Goal: Task Accomplishment & Management: Manage account settings

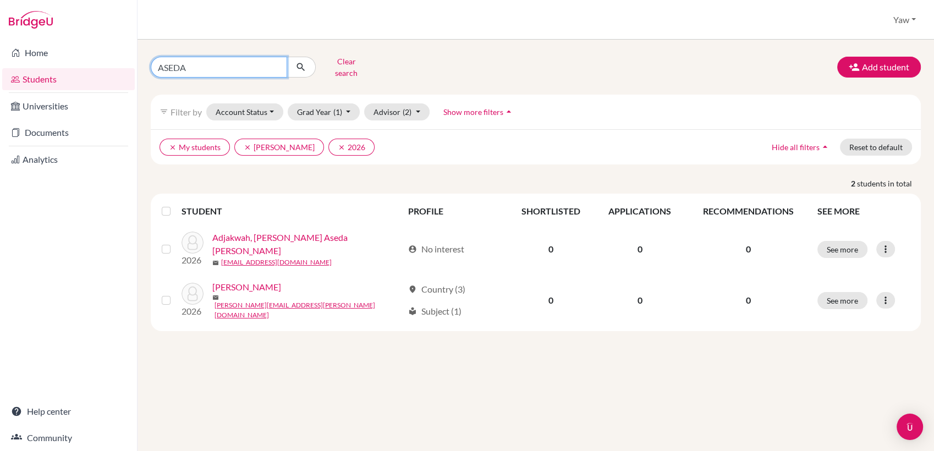
click at [277, 63] on input "ASEDA" at bounding box center [219, 67] width 136 height 21
click at [310, 79] on div "Clear search Add student filter_list Filter by Account Status Active accounts A…" at bounding box center [536, 192] width 770 height 278
click at [329, 103] on button "Grad Year (1)" at bounding box center [324, 111] width 73 height 17
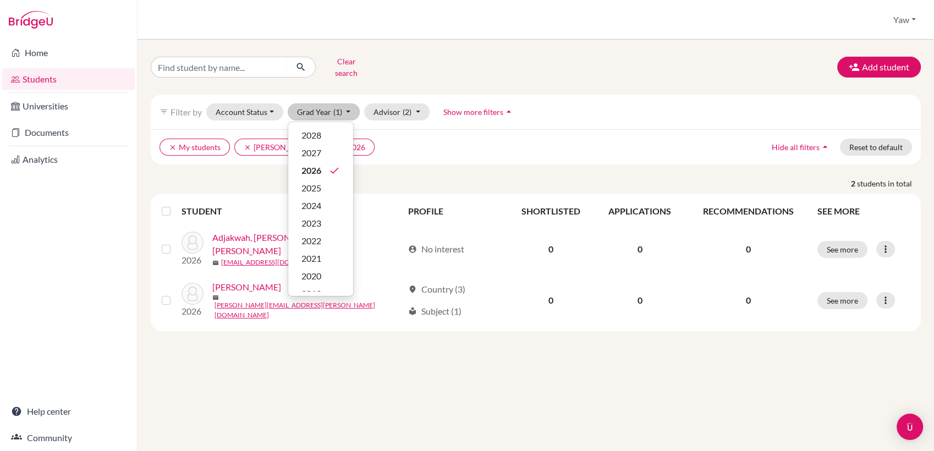
click at [413, 129] on div "clear My students clear [PERSON_NAME] clear 2026 Hide all filters arrow_drop_up…" at bounding box center [536, 146] width 770 height 35
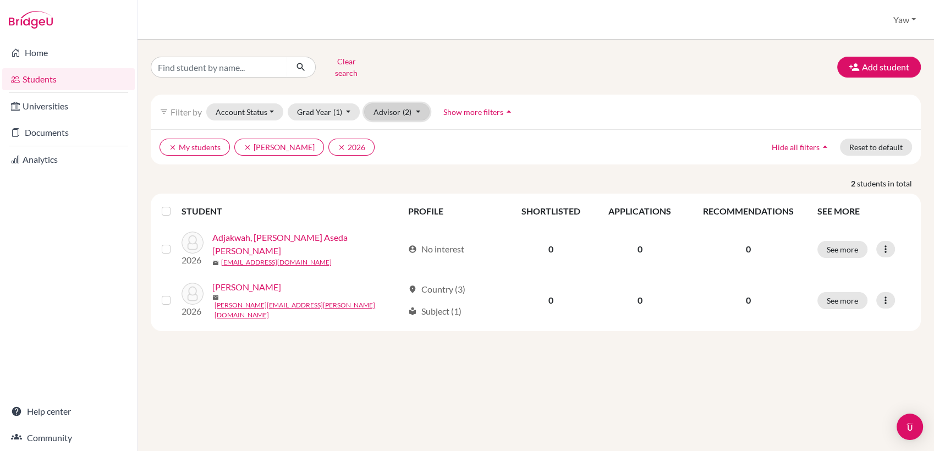
click at [391, 103] on button "Advisor (2)" at bounding box center [396, 111] width 65 height 17
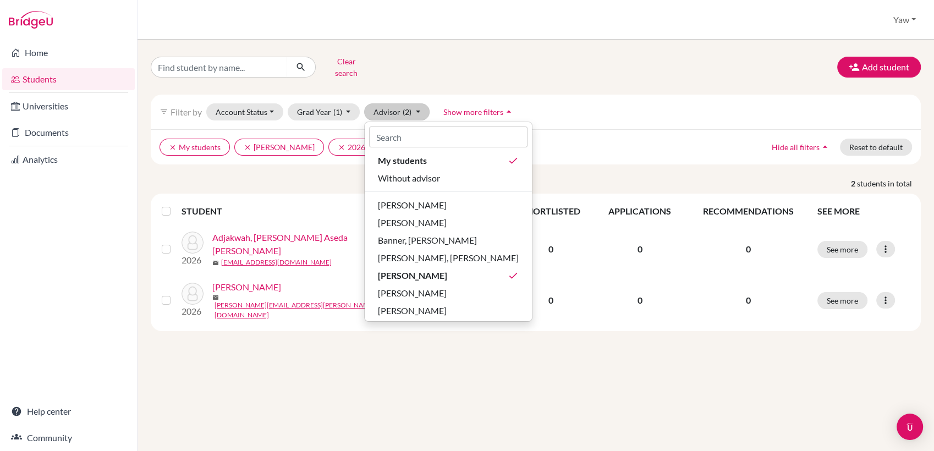
click at [639, 139] on ul "clear My students clear [PERSON_NAME] clear 2026" at bounding box center [441, 147] width 564 height 17
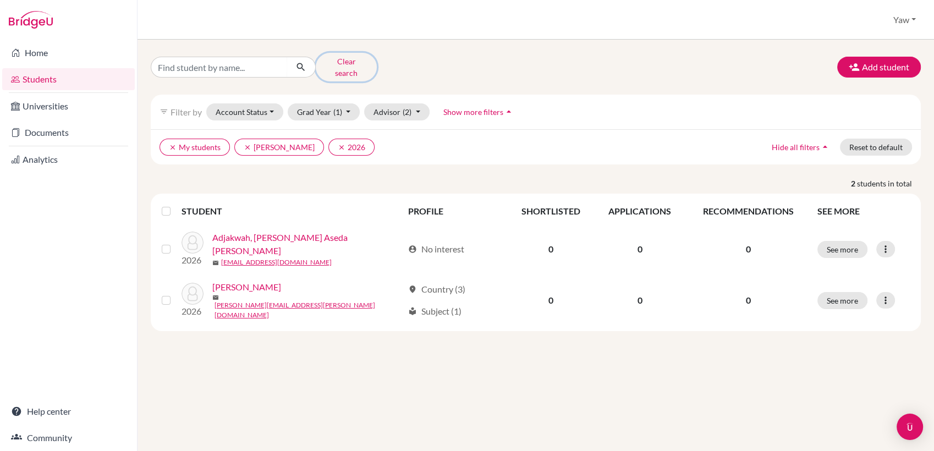
click at [343, 63] on button "Clear search" at bounding box center [346, 67] width 61 height 29
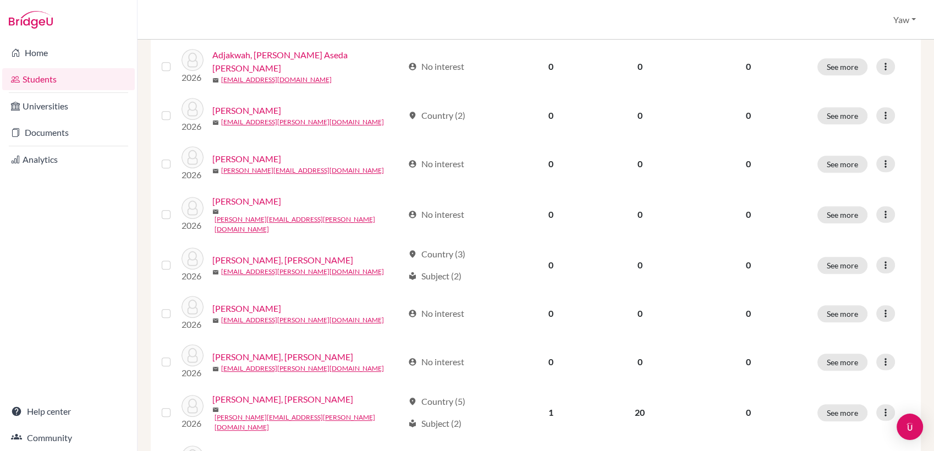
scroll to position [806, 0]
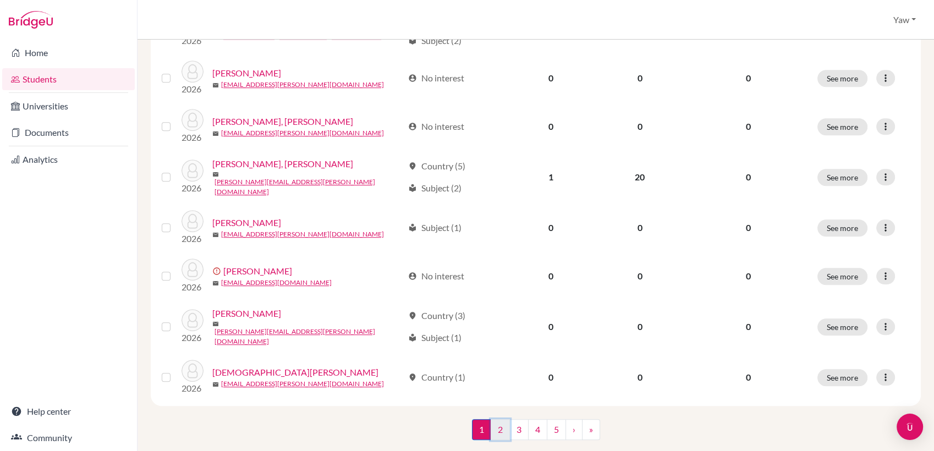
click at [499, 419] on link "2" at bounding box center [499, 429] width 19 height 21
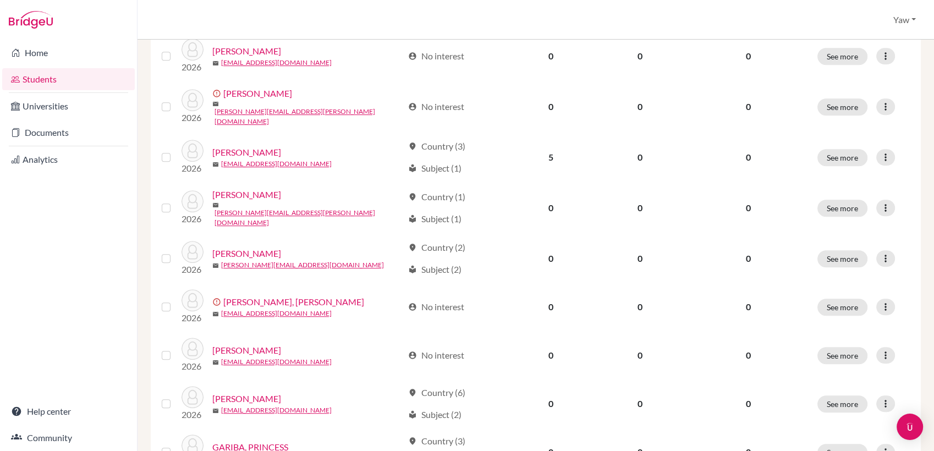
scroll to position [806, 0]
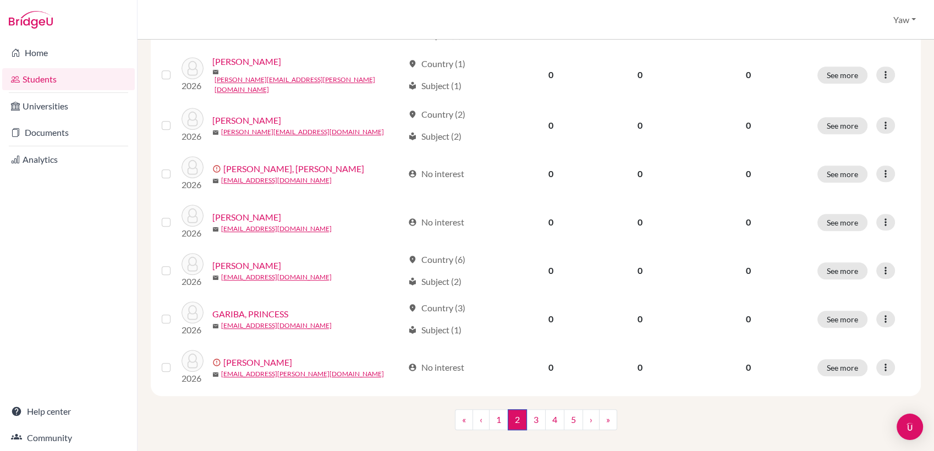
click at [913, 384] on div "Add student filter_list Filter by Account Status Active accounts Archived accou…" at bounding box center [535, 245] width 796 height 411
click at [532, 409] on link "3" at bounding box center [535, 419] width 19 height 21
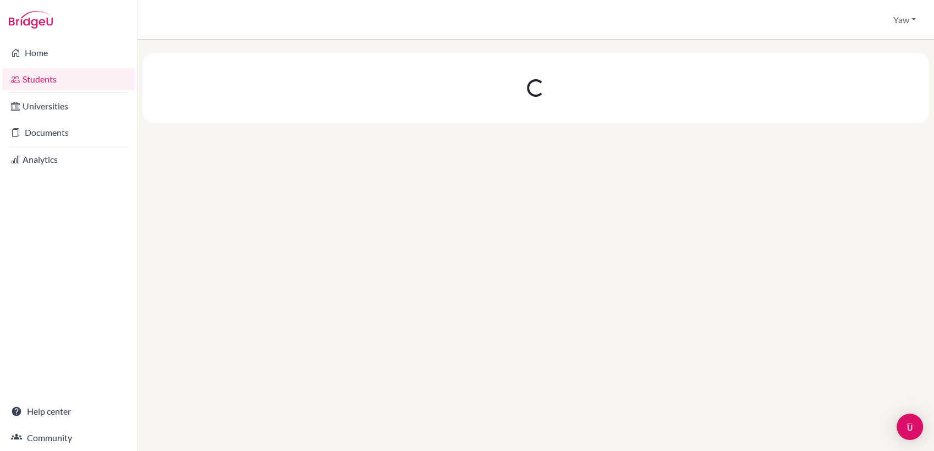
scroll to position [0, 0]
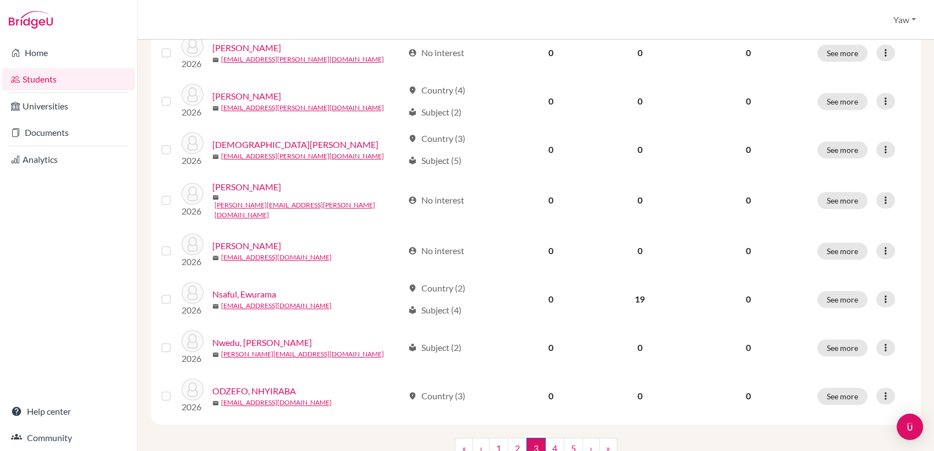
scroll to position [798, 0]
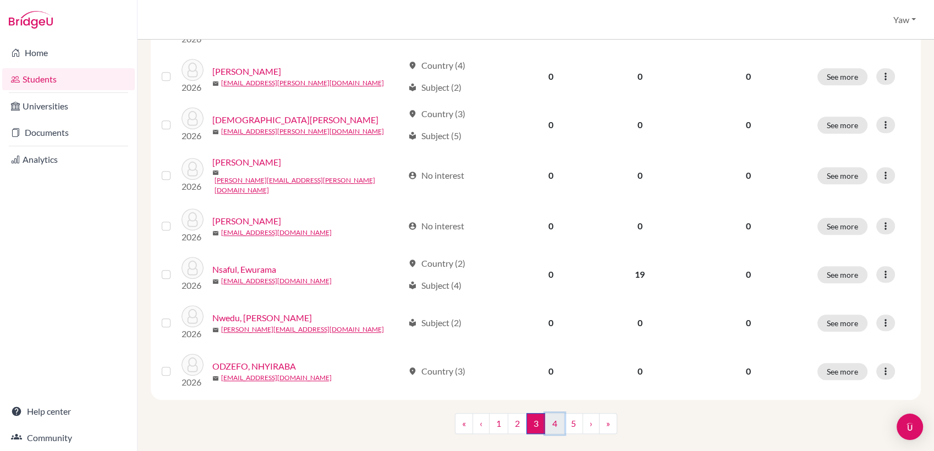
click at [547, 413] on link "4" at bounding box center [554, 423] width 19 height 21
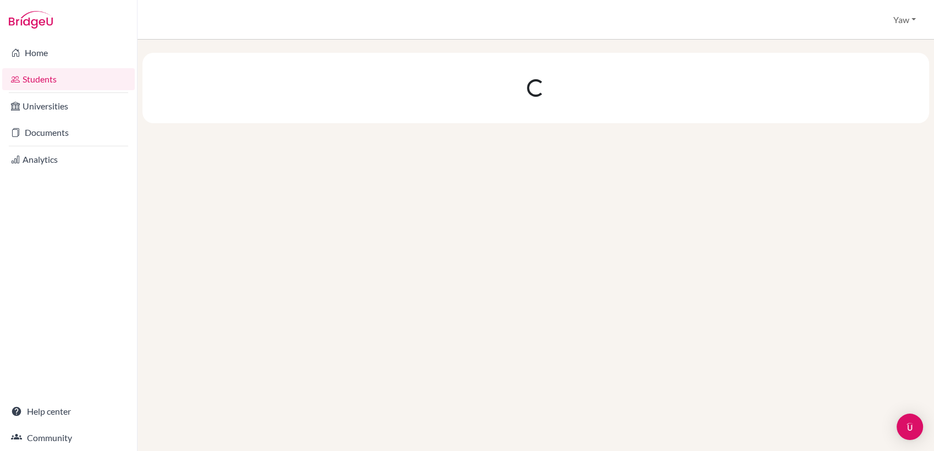
scroll to position [0, 0]
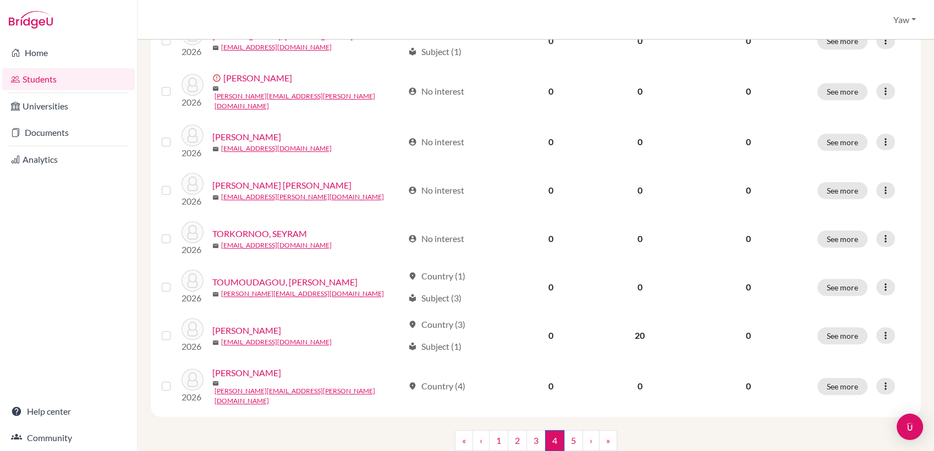
scroll to position [806, 0]
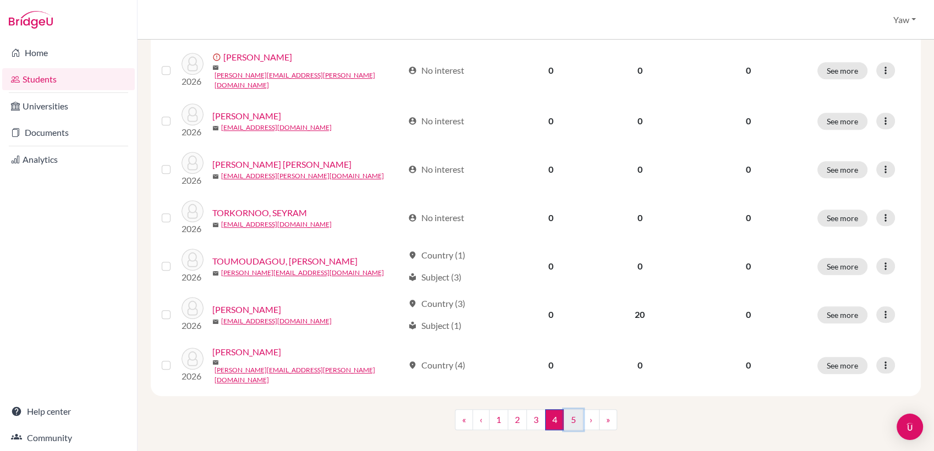
click at [570, 409] on link "5" at bounding box center [573, 419] width 19 height 21
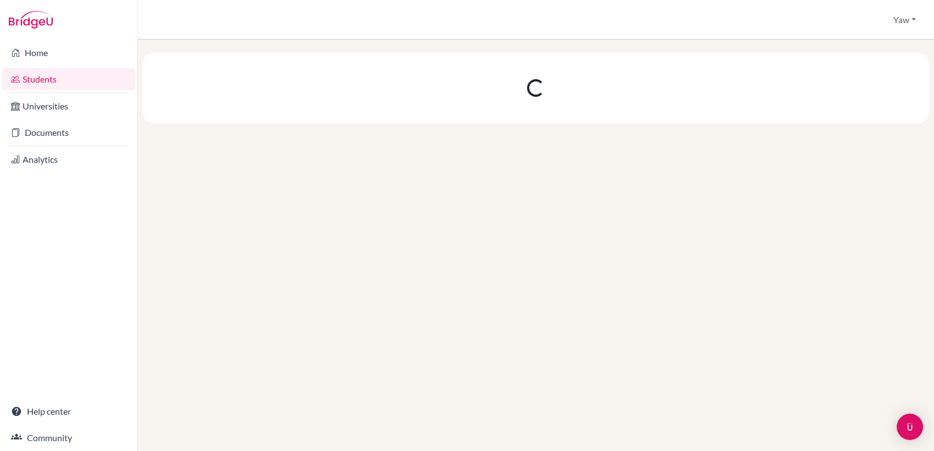
scroll to position [0, 0]
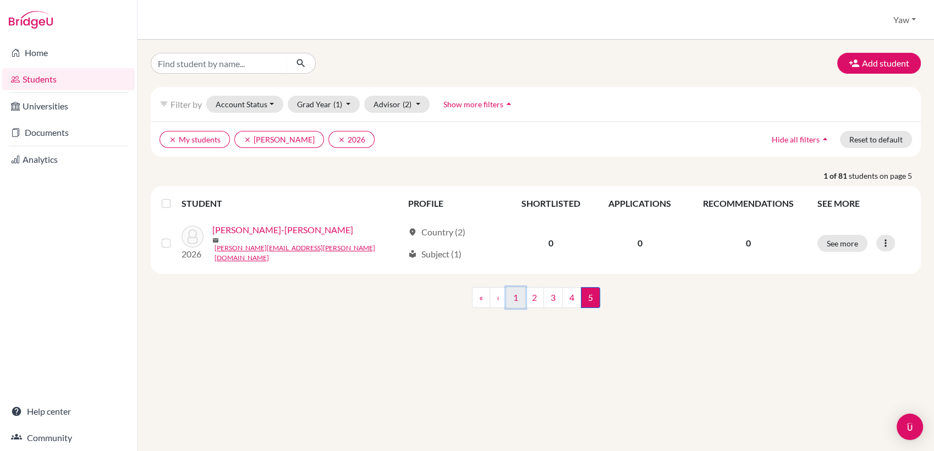
click at [512, 292] on link "1" at bounding box center [515, 297] width 19 height 21
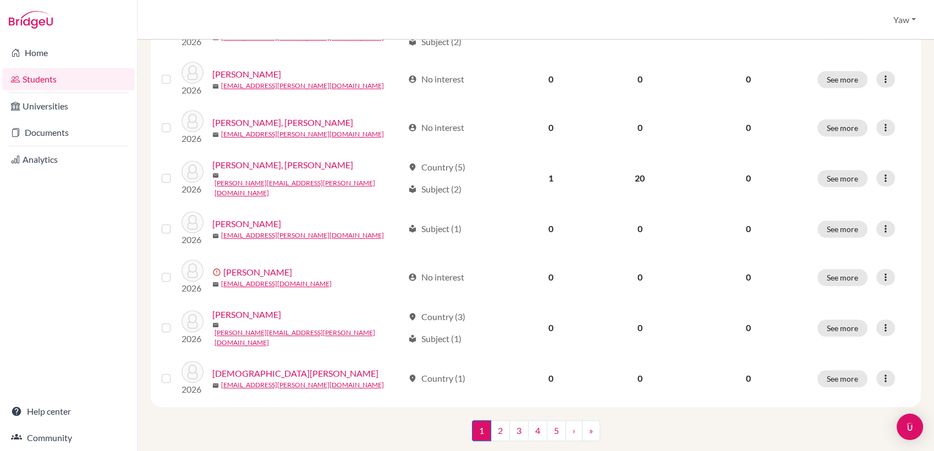
scroll to position [806, 0]
click at [495, 419] on link "2" at bounding box center [499, 429] width 19 height 21
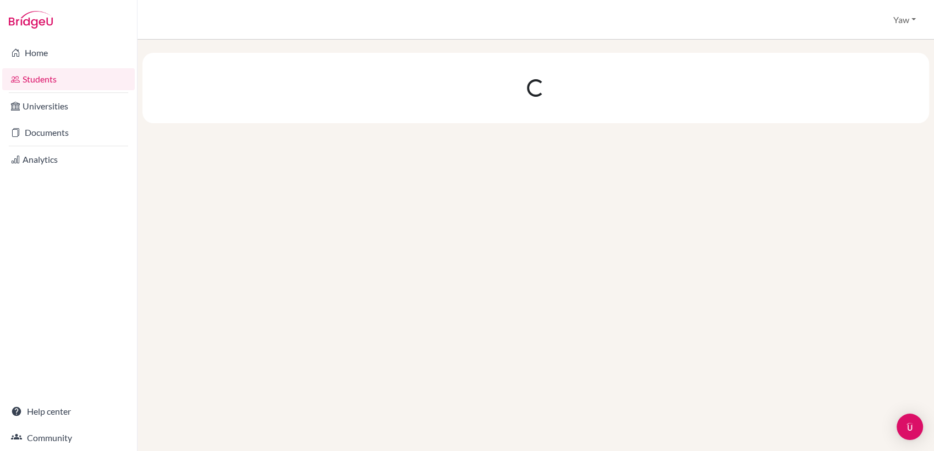
scroll to position [0, 0]
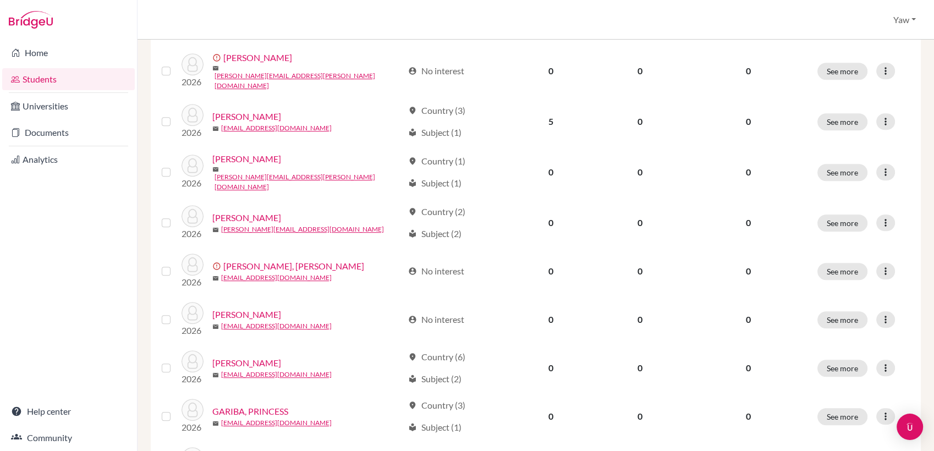
scroll to position [806, 0]
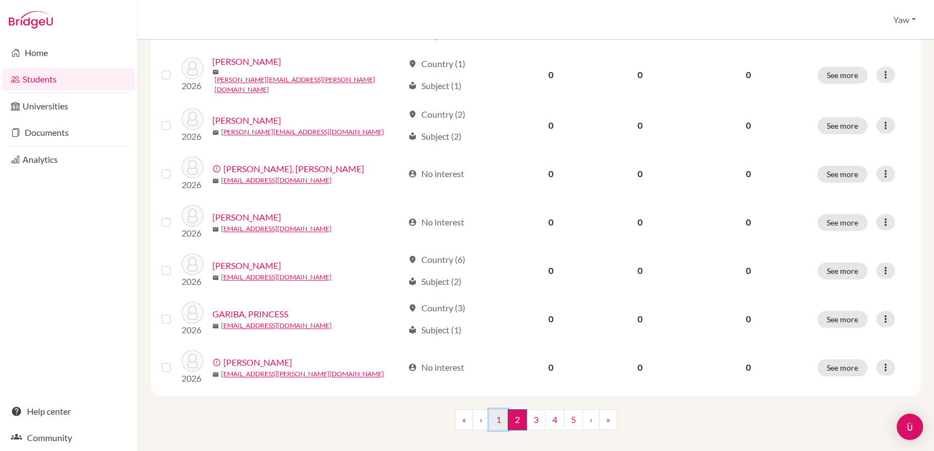
click at [493, 409] on link "1" at bounding box center [498, 419] width 19 height 21
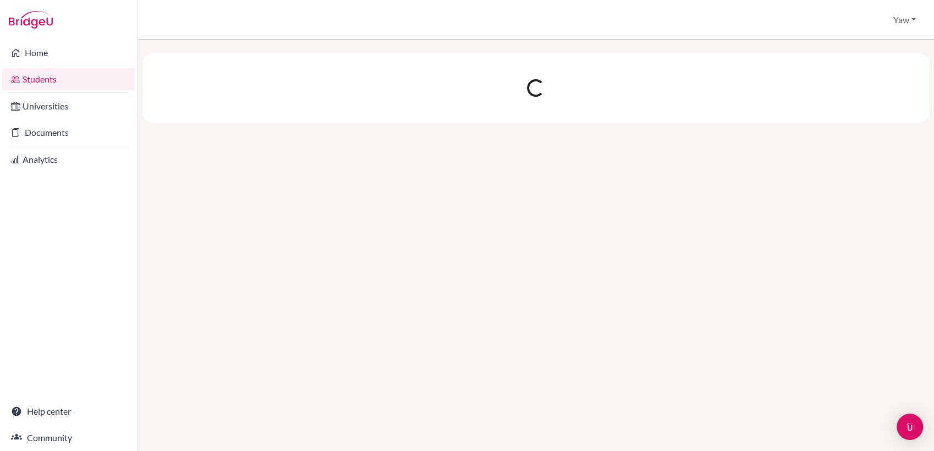
scroll to position [0, 0]
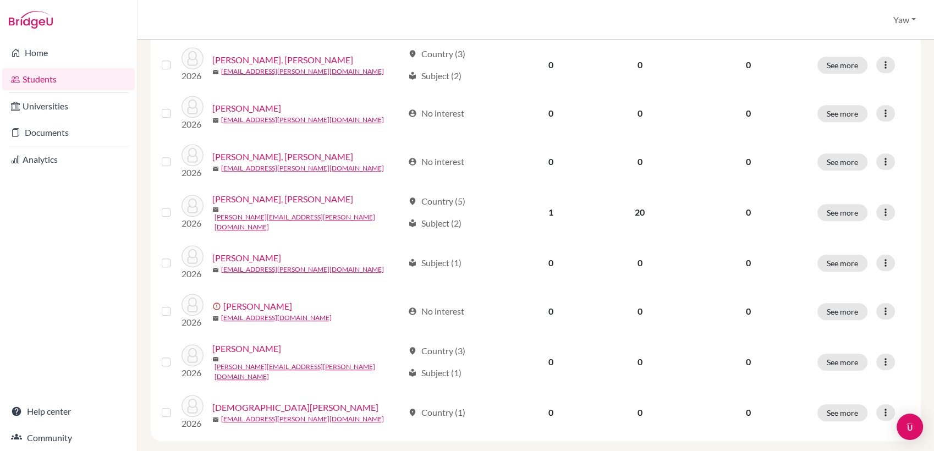
scroll to position [773, 0]
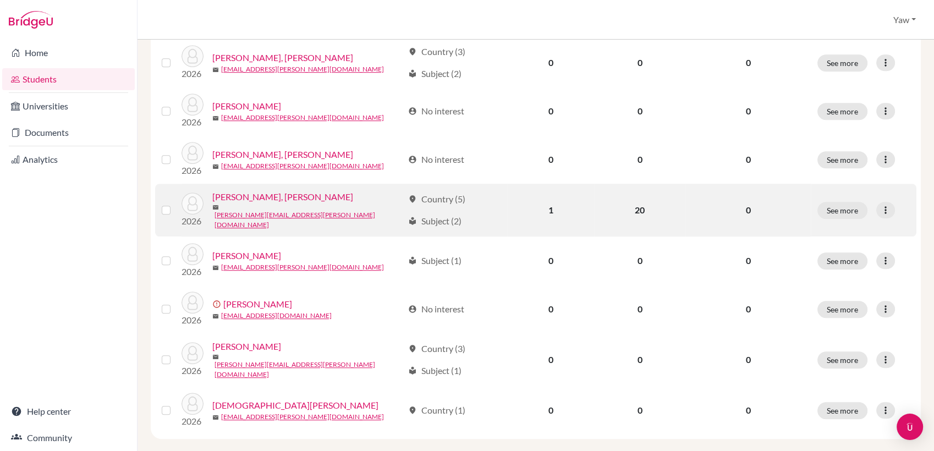
click at [281, 190] on link "[PERSON_NAME], [PERSON_NAME]" at bounding box center [282, 196] width 141 height 13
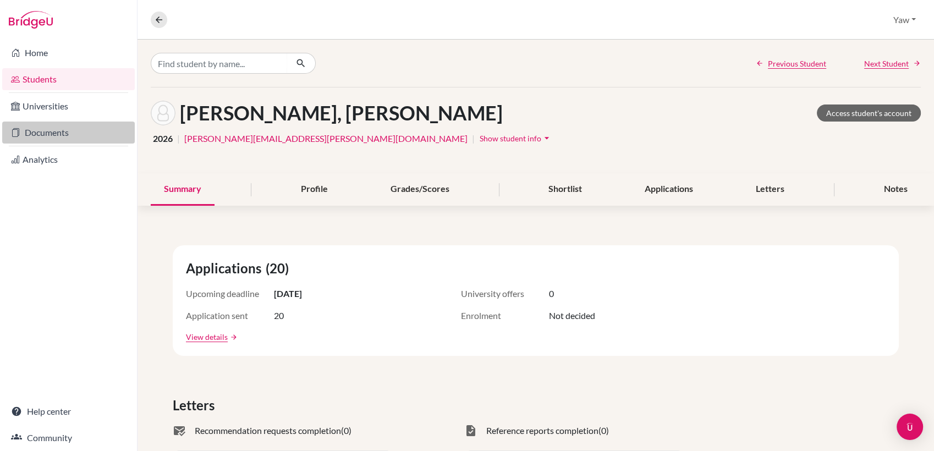
click at [42, 130] on link "Documents" at bounding box center [68, 133] width 132 height 22
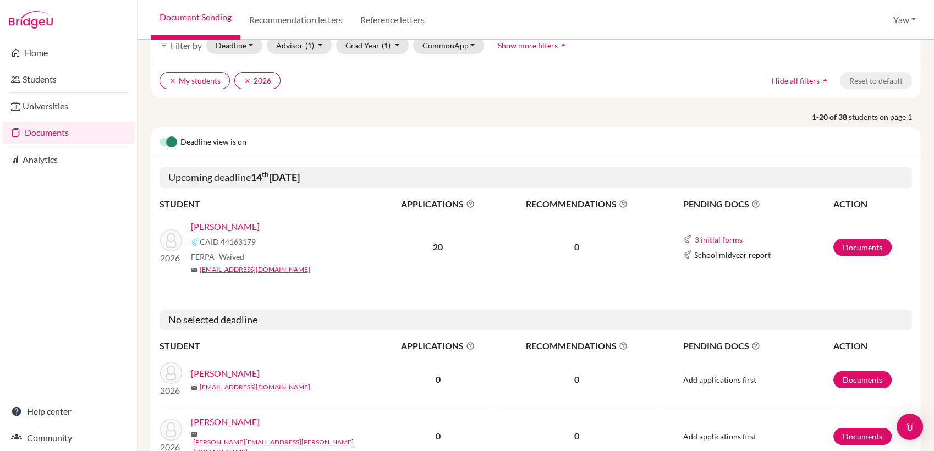
scroll to position [49, 0]
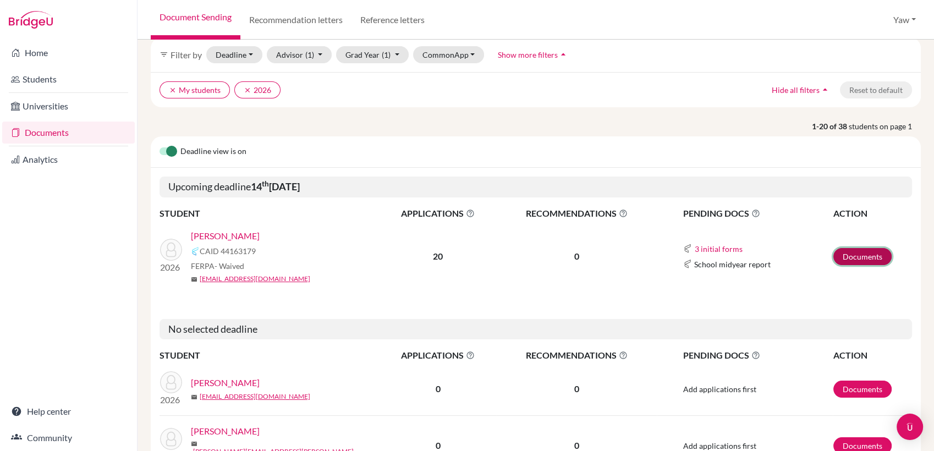
click at [855, 256] on link "Documents" at bounding box center [862, 256] width 58 height 17
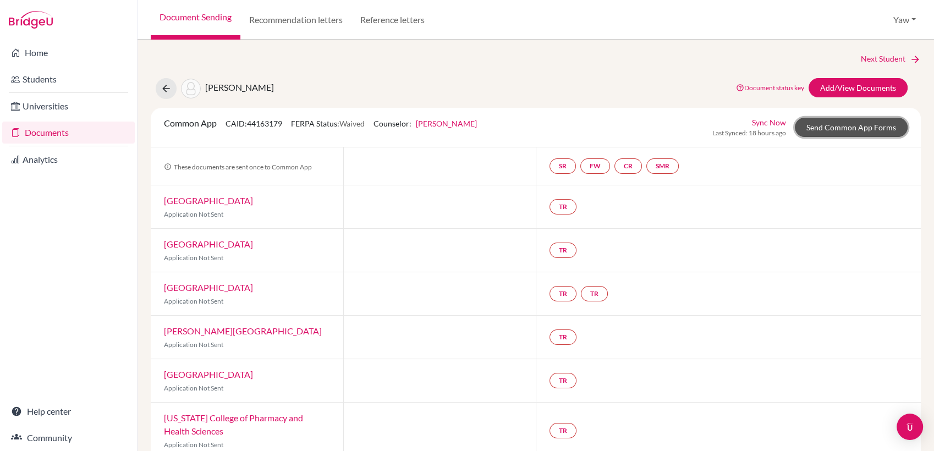
click at [831, 132] on link "Send Common App Forms" at bounding box center [850, 127] width 113 height 19
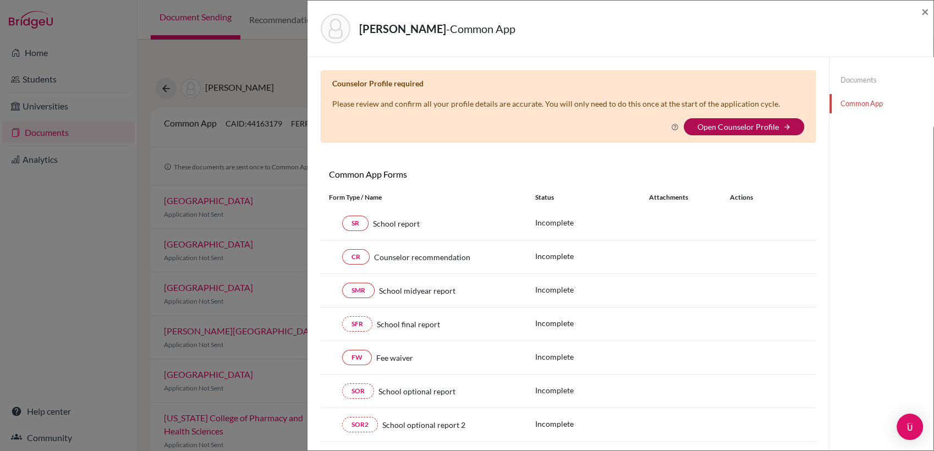
click at [735, 128] on link "Open Counselor Profile" at bounding box center [737, 126] width 81 height 9
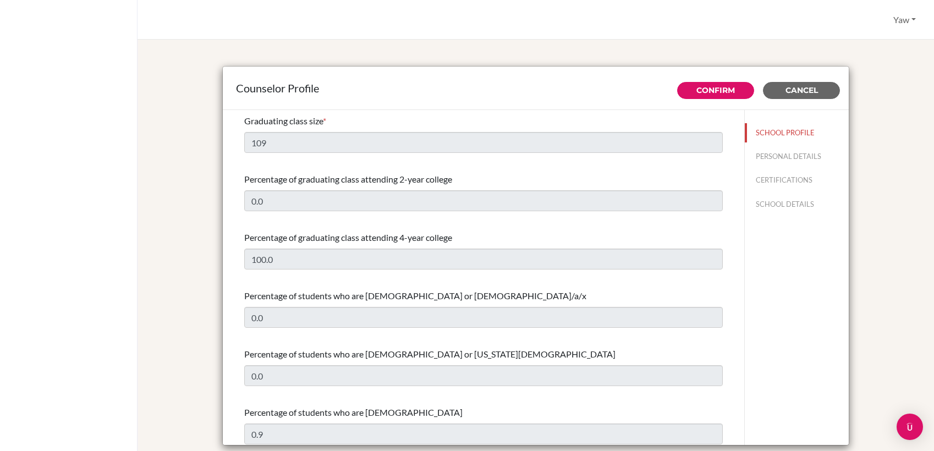
select select "1"
select select "313639"
click at [782, 275] on div "SCHOOL PROFILE PERSONAL DETAILS CERTIFICATIONS SCHOOL DETAILS" at bounding box center [796, 277] width 104 height 335
